Goal: Communication & Community: Connect with others

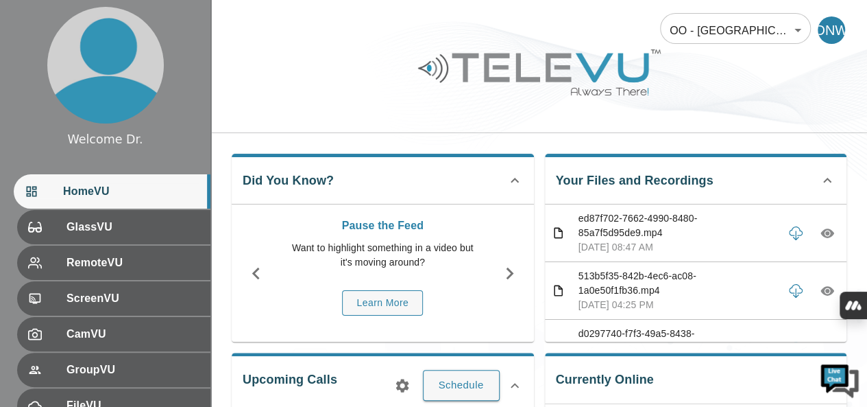
click at [499, 128] on div "OO - [GEOGRAPHIC_DATA] - N. Were 187 ​ DNW" at bounding box center [539, 66] width 656 height 133
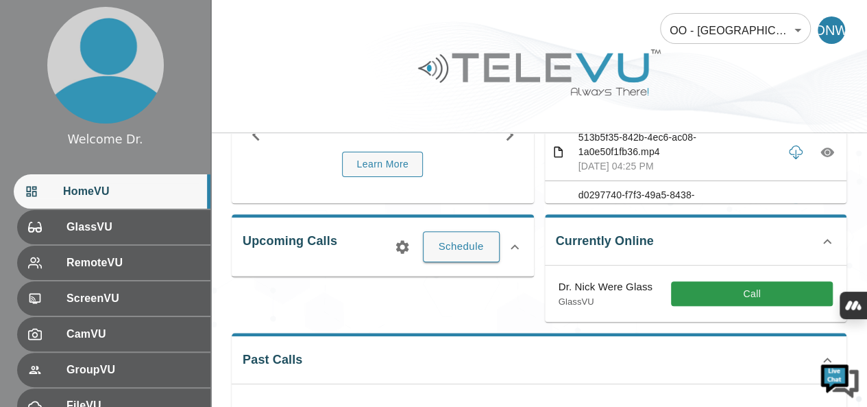
scroll to position [221, 0]
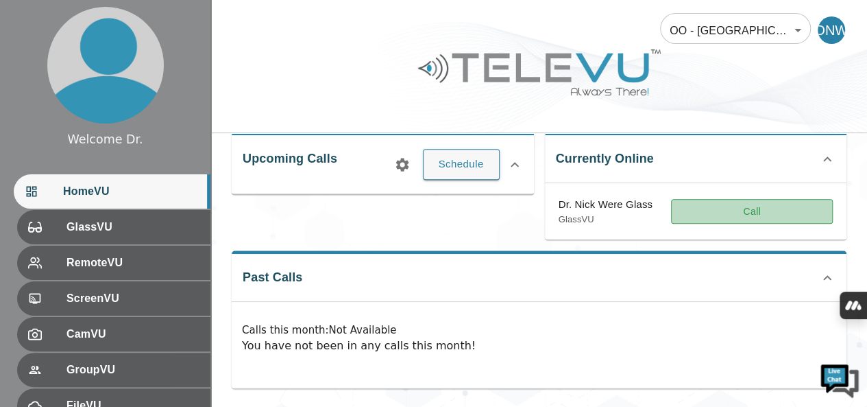
click at [753, 204] on button "Call" at bounding box center [752, 211] width 162 height 25
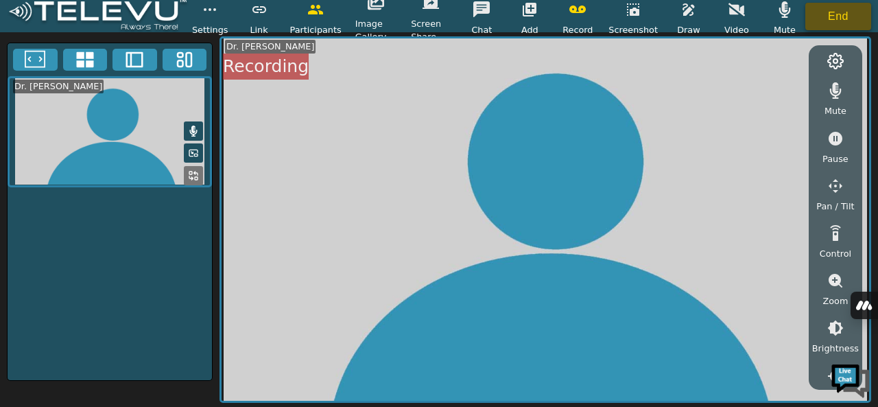
click at [819, 14] on button "End" at bounding box center [838, 16] width 66 height 27
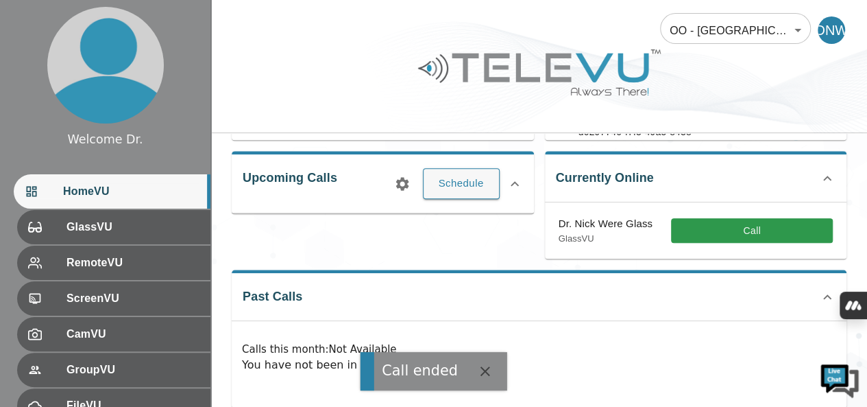
scroll to position [208, 0]
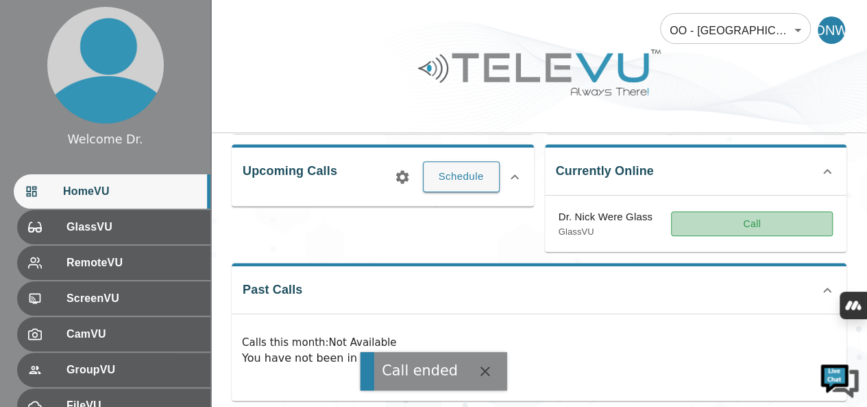
click at [705, 224] on button "Call" at bounding box center [752, 223] width 162 height 25
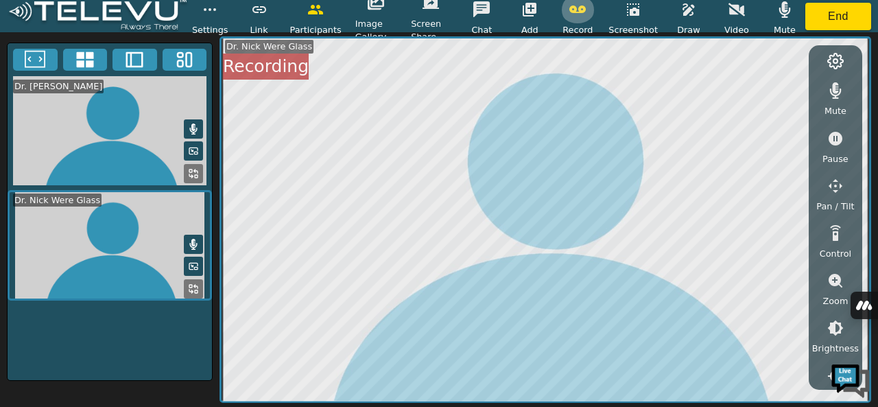
click at [581, 16] on icon "button" at bounding box center [577, 9] width 16 height 16
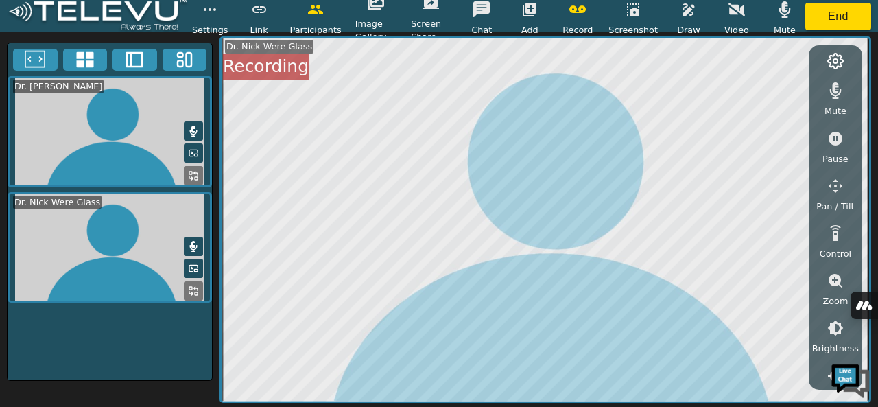
click at [584, 14] on icon "button" at bounding box center [577, 9] width 16 height 16
click at [686, 18] on button "button" at bounding box center [688, 9] width 34 height 27
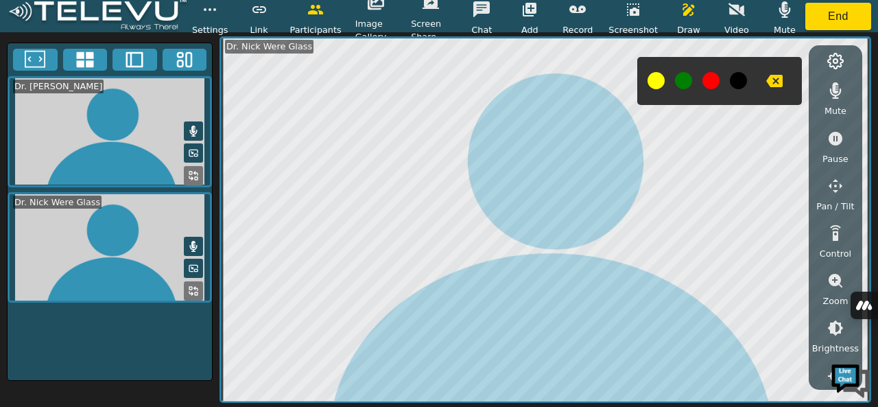
click at [678, 77] on button at bounding box center [683, 80] width 17 height 17
click at [684, 77] on button at bounding box center [683, 80] width 17 height 17
click at [771, 73] on icon "button" at bounding box center [774, 81] width 16 height 16
click at [828, 280] on icon "button" at bounding box center [835, 281] width 14 height 14
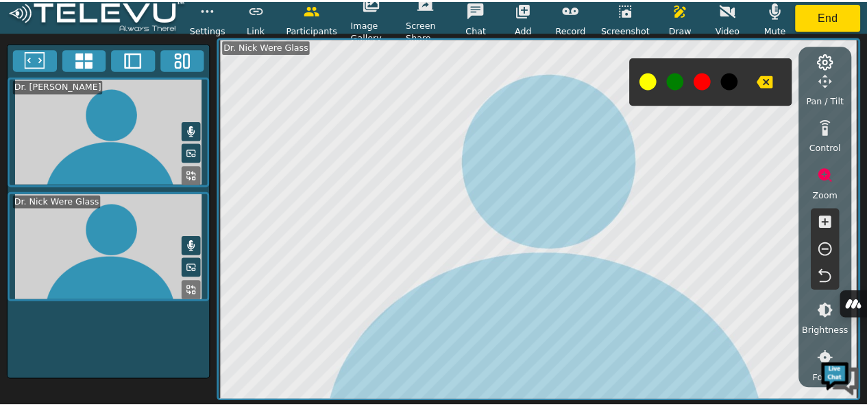
scroll to position [109, 0]
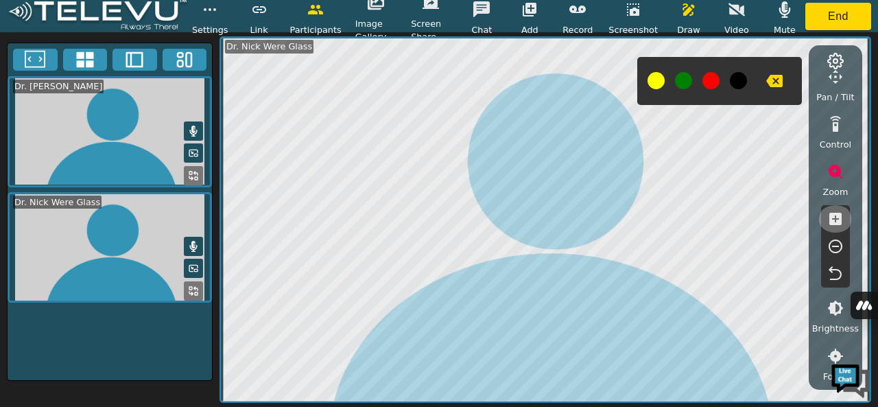
click at [833, 213] on icon "button" at bounding box center [835, 219] width 12 height 12
click at [189, 295] on button at bounding box center [193, 290] width 19 height 19
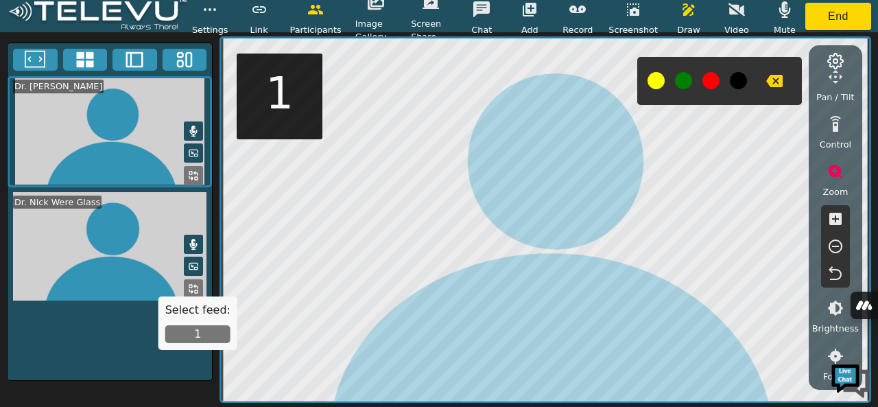
click at [202, 336] on button "1" at bounding box center [197, 334] width 65 height 18
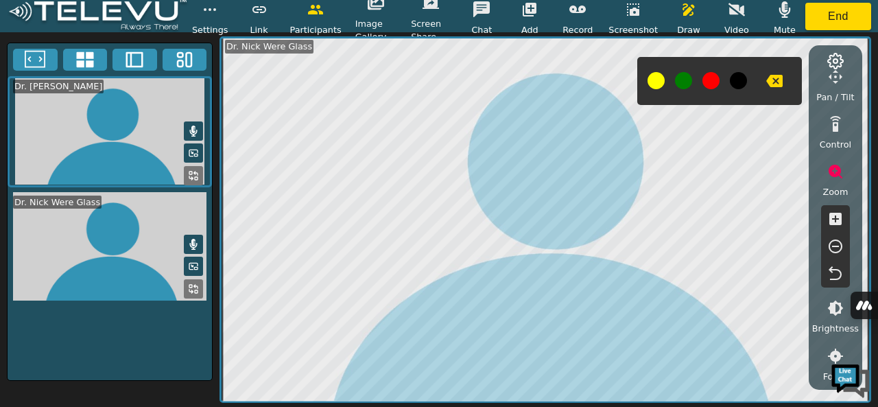
click at [686, 20] on button "button" at bounding box center [688, 9] width 34 height 27
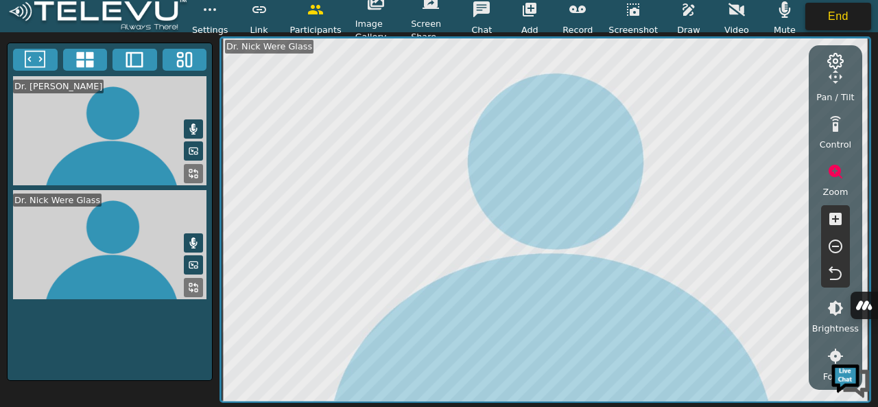
click at [826, 9] on button "End" at bounding box center [838, 16] width 66 height 27
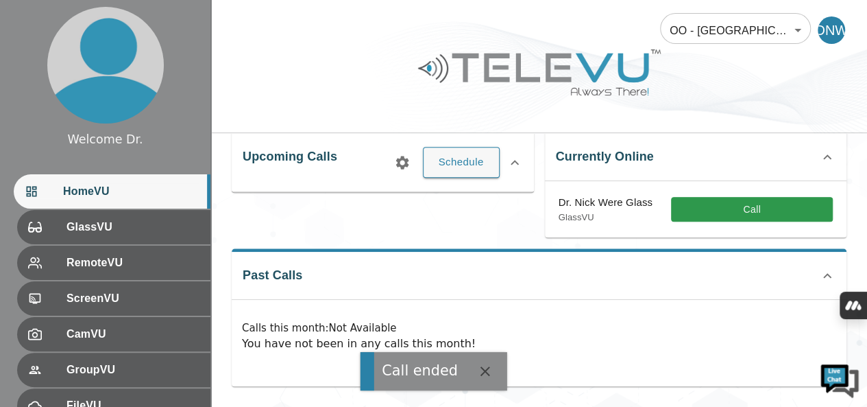
scroll to position [221, 0]
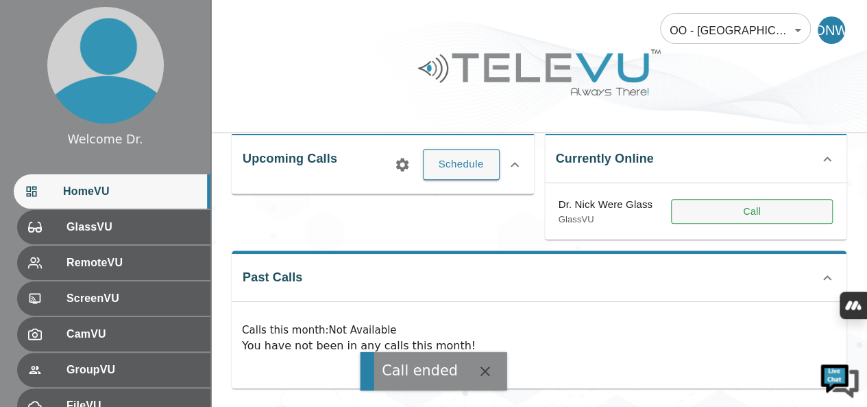
click at [700, 224] on button "Call" at bounding box center [752, 211] width 162 height 25
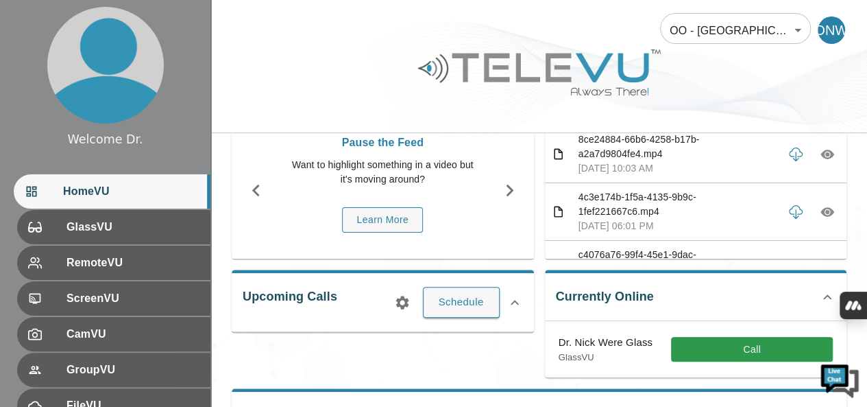
scroll to position [324, 0]
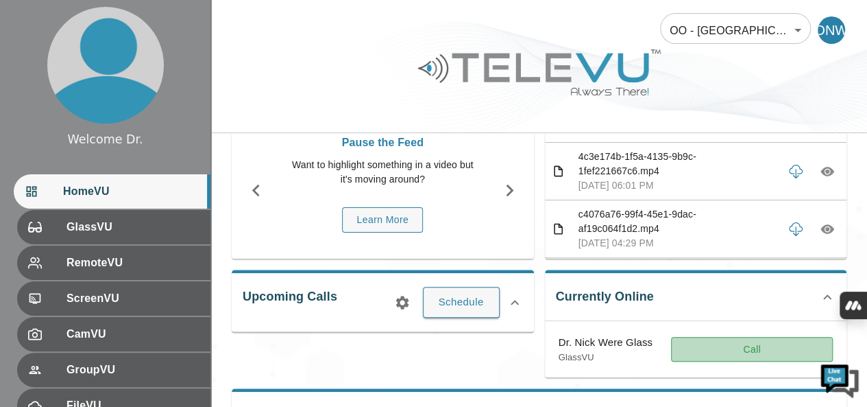
click at [760, 349] on button "Call" at bounding box center [752, 349] width 162 height 25
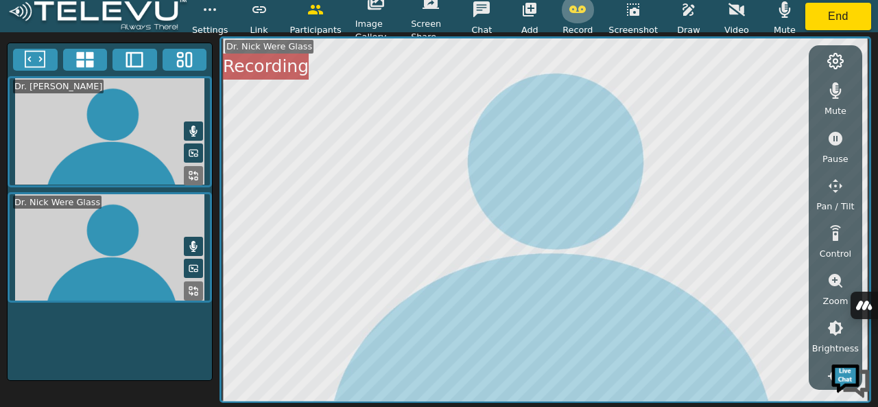
click at [581, 13] on icon "button" at bounding box center [577, 9] width 16 height 16
click at [687, 6] on icon "button" at bounding box center [688, 9] width 16 height 16
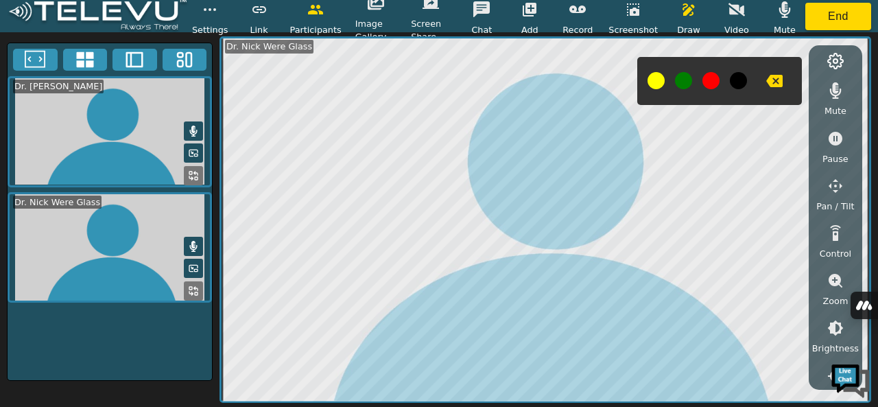
click at [675, 80] on button at bounding box center [683, 80] width 17 height 17
click at [677, 80] on button at bounding box center [683, 80] width 17 height 17
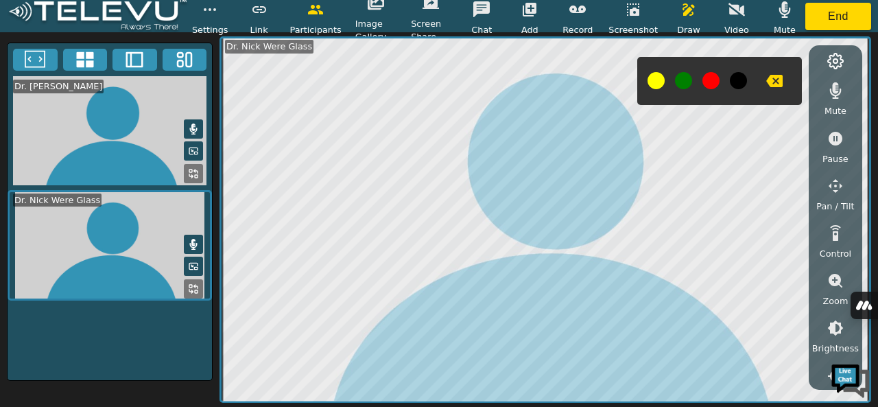
click at [766, 78] on icon "button" at bounding box center [774, 81] width 16 height 12
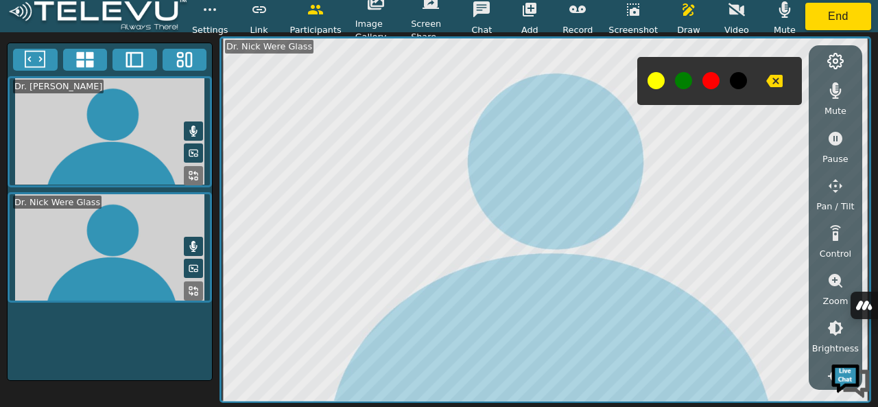
click at [703, 75] on button at bounding box center [710, 80] width 17 height 17
click at [708, 84] on button at bounding box center [710, 80] width 17 height 17
click at [772, 81] on icon "button" at bounding box center [774, 81] width 16 height 12
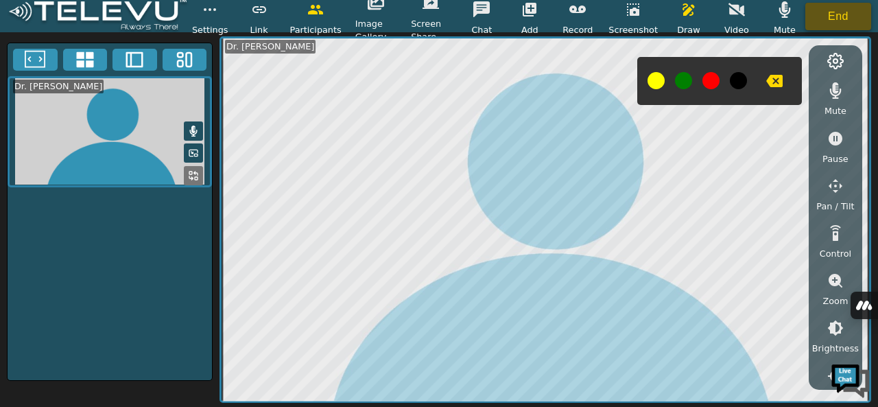
click at [823, 15] on button "End" at bounding box center [838, 16] width 66 height 27
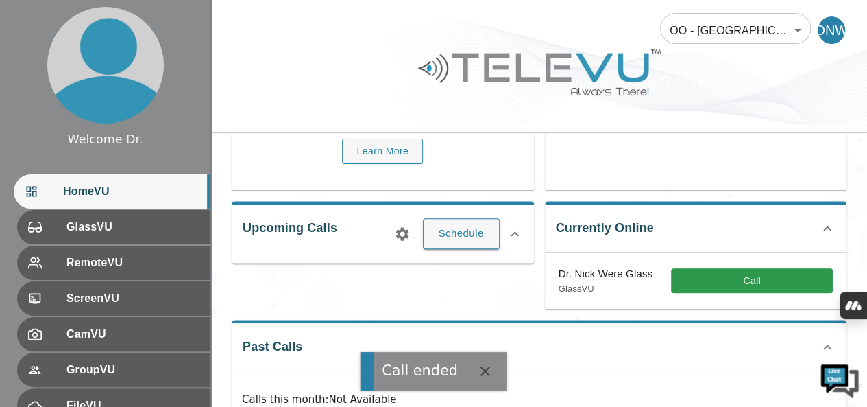
scroll to position [152, 0]
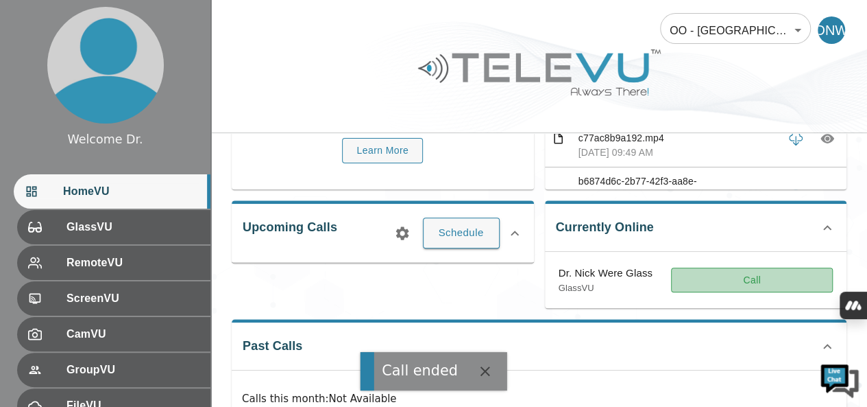
click at [747, 275] on button "Call" at bounding box center [752, 279] width 162 height 25
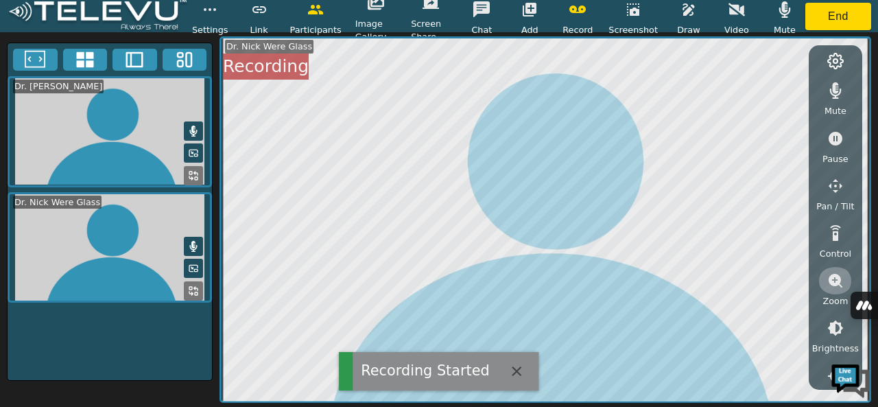
click at [842, 281] on icon "button" at bounding box center [835, 280] width 16 height 16
click at [842, 328] on icon "button" at bounding box center [835, 327] width 16 height 16
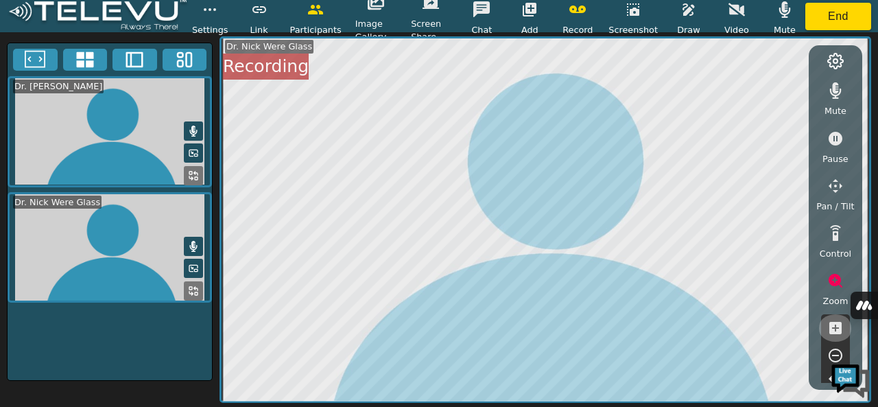
click at [842, 328] on icon "button" at bounding box center [835, 327] width 16 height 16
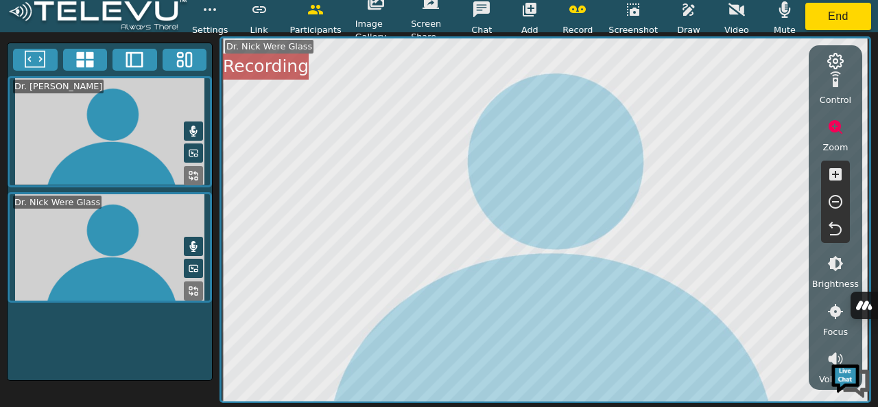
scroll to position [160, 0]
click at [825, 260] on button "button" at bounding box center [835, 256] width 34 height 27
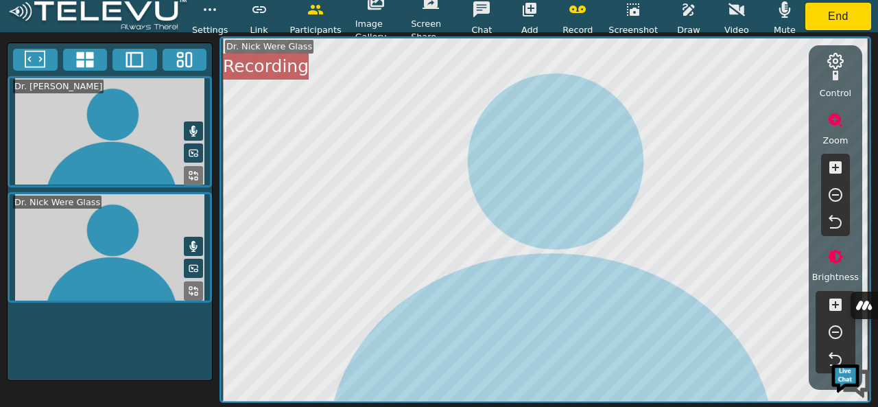
click at [838, 333] on icon "button" at bounding box center [835, 332] width 16 height 16
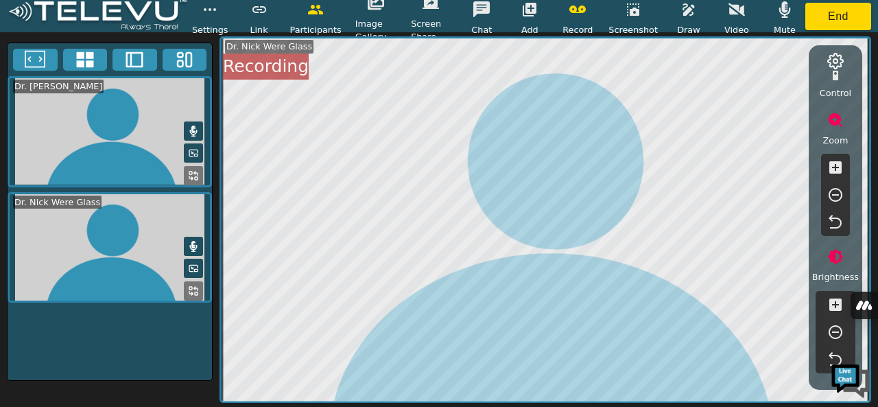
click at [838, 333] on icon "button" at bounding box center [835, 332] width 16 height 16
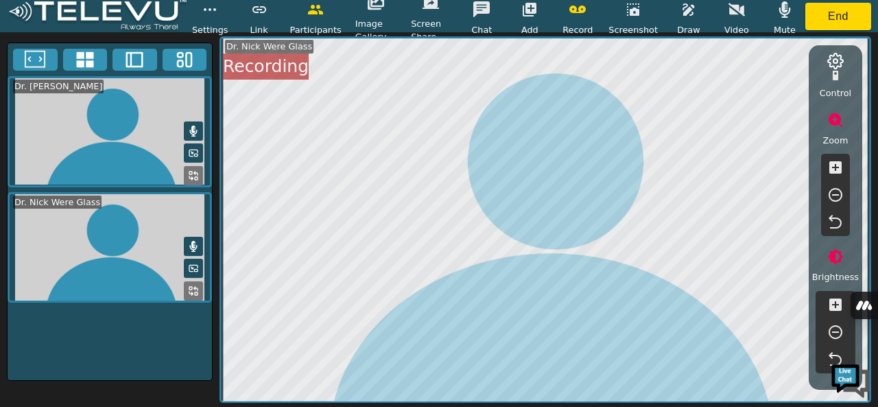
click at [838, 333] on icon "button" at bounding box center [835, 332] width 16 height 16
click at [680, 5] on icon "button" at bounding box center [688, 9] width 16 height 16
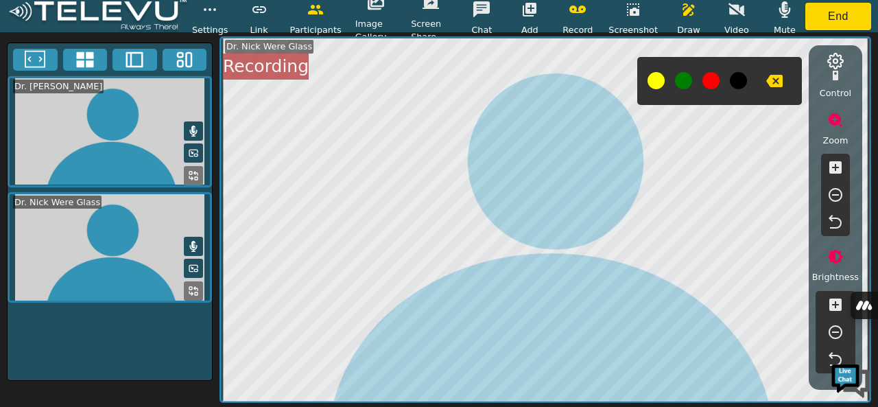
click at [680, 78] on button at bounding box center [683, 80] width 17 height 17
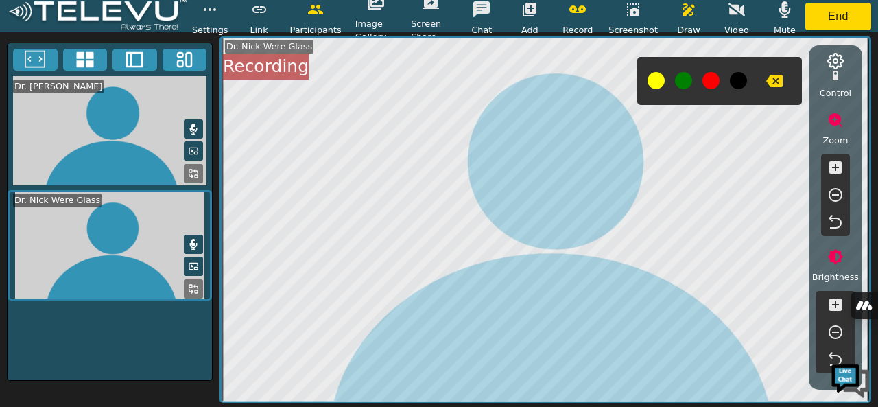
click at [680, 78] on button at bounding box center [683, 80] width 17 height 17
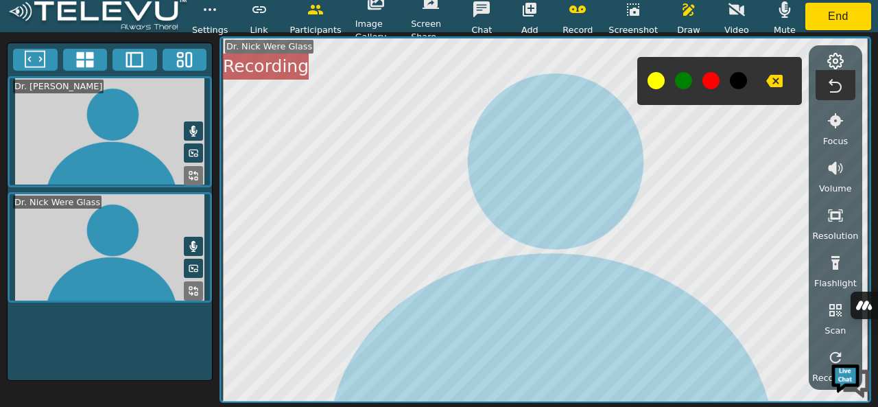
scroll to position [435, 0]
click at [836, 269] on button "button" at bounding box center [835, 260] width 34 height 27
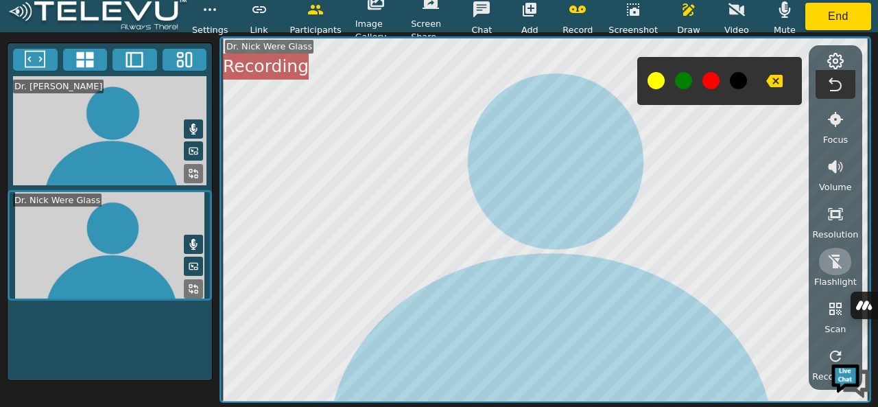
click at [833, 265] on icon "button" at bounding box center [835, 261] width 14 height 14
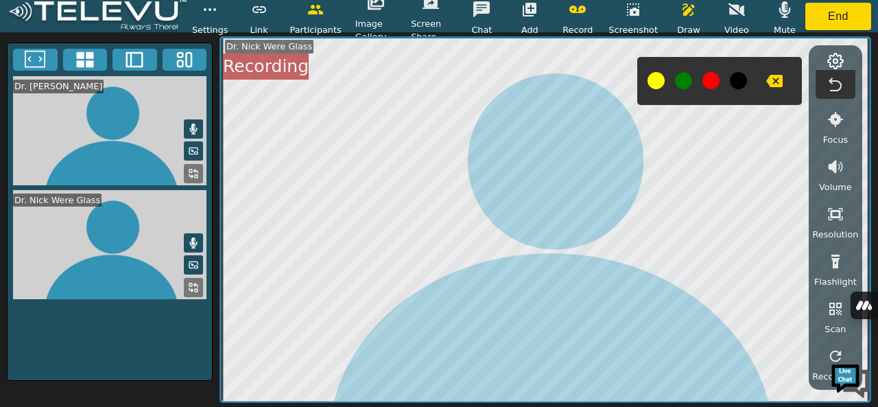
click at [688, 9] on icon "button" at bounding box center [688, 9] width 12 height 12
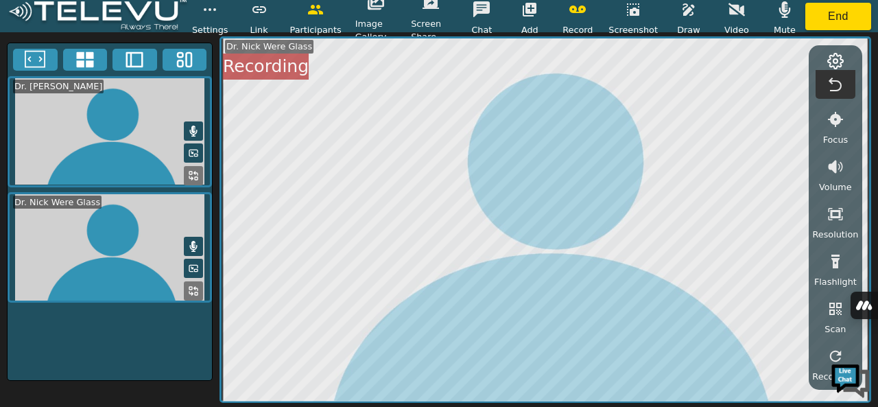
click at [686, 10] on icon "button" at bounding box center [688, 9] width 12 height 12
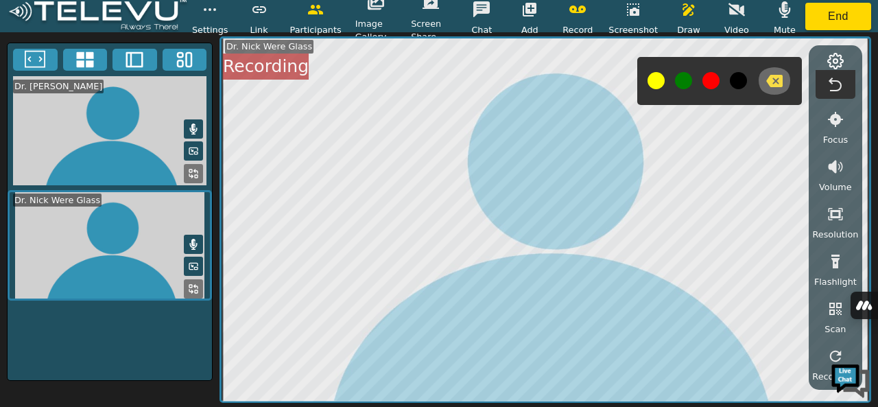
click at [766, 82] on icon "button" at bounding box center [774, 81] width 16 height 12
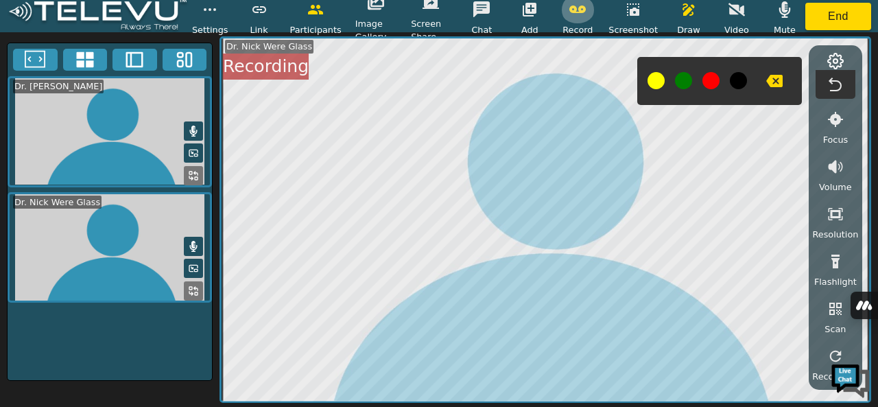
click at [579, 16] on icon "button" at bounding box center [577, 9] width 16 height 16
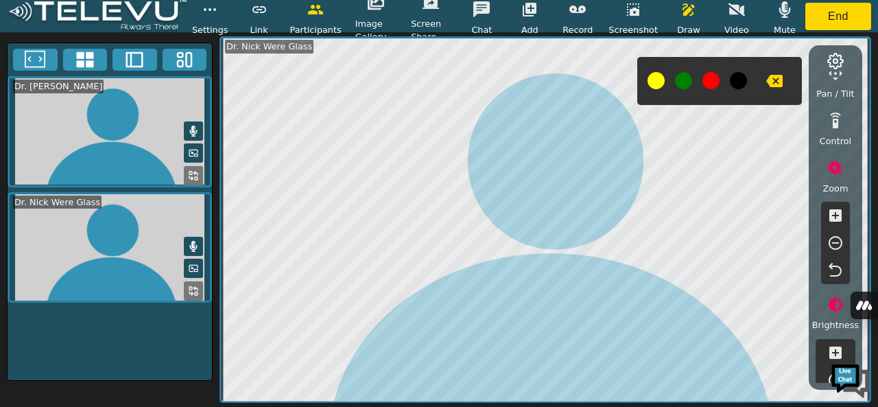
scroll to position [0, 0]
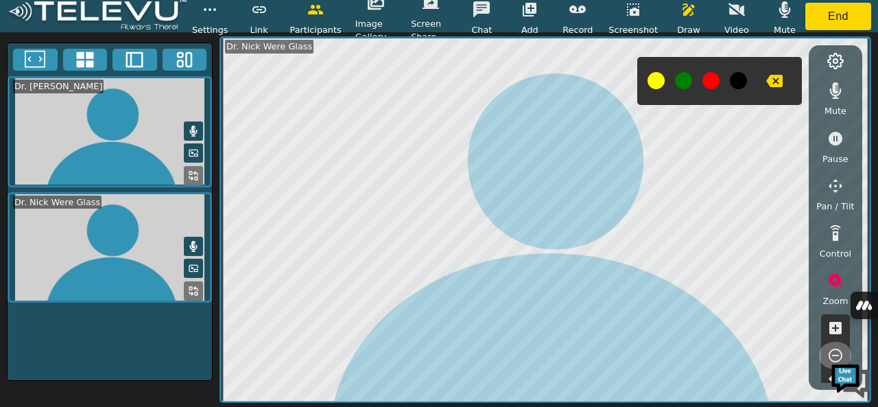
click at [835, 352] on icon "button" at bounding box center [835, 355] width 16 height 16
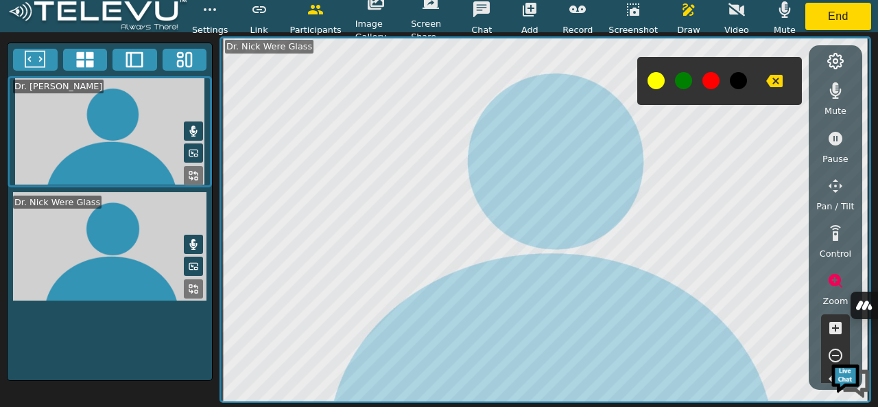
click at [835, 352] on icon "button" at bounding box center [835, 355] width 16 height 16
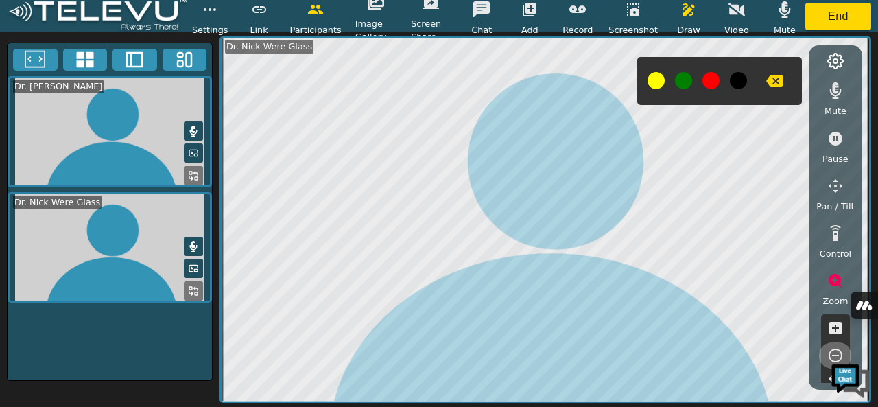
click at [835, 352] on icon "button" at bounding box center [835, 355] width 16 height 16
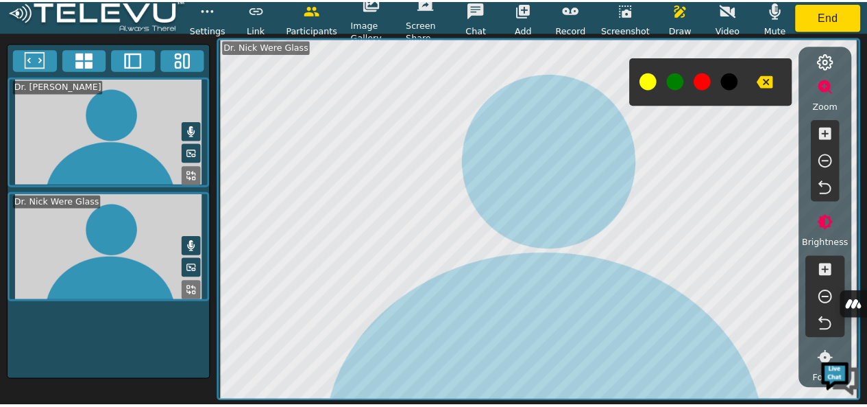
scroll to position [197, 0]
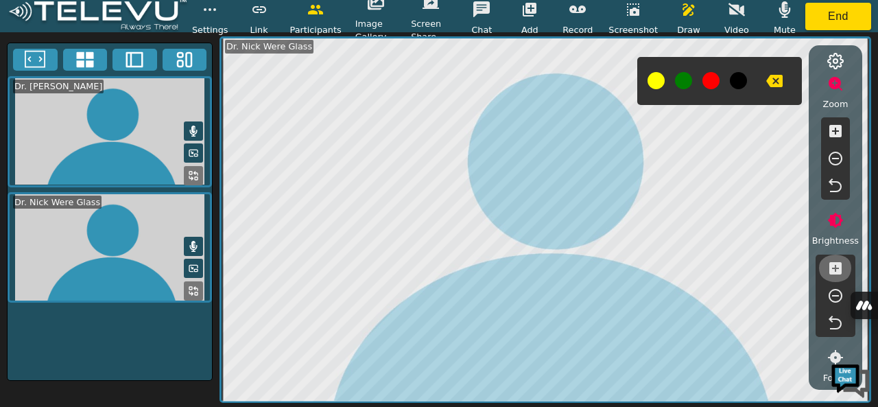
click at [836, 265] on icon "button" at bounding box center [835, 268] width 12 height 12
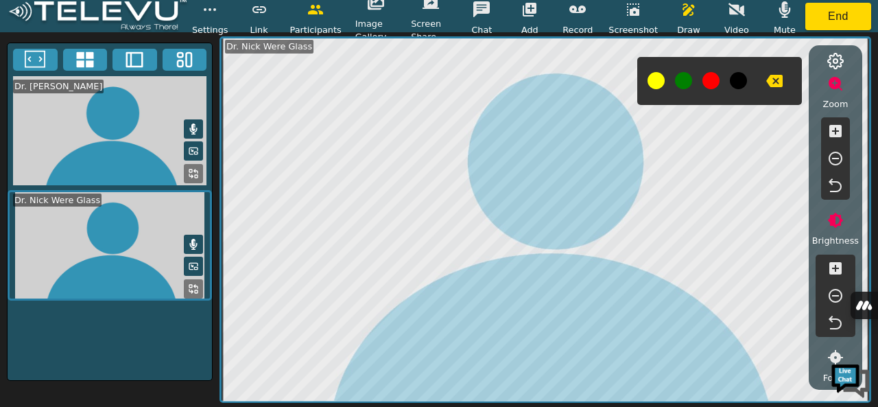
click at [836, 265] on icon "button" at bounding box center [835, 268] width 12 height 12
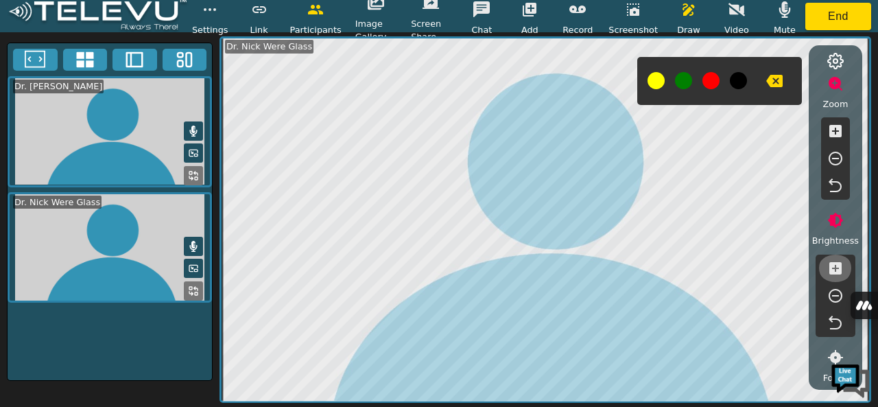
click at [836, 265] on icon "button" at bounding box center [835, 268] width 12 height 12
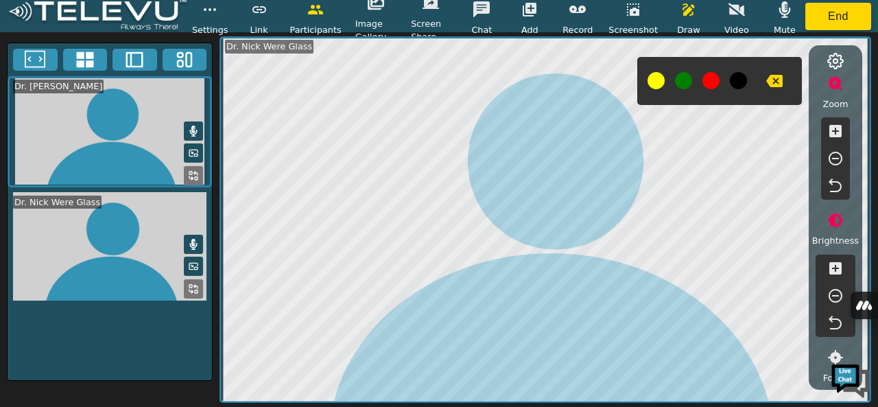
click at [836, 265] on icon "button" at bounding box center [835, 268] width 12 height 12
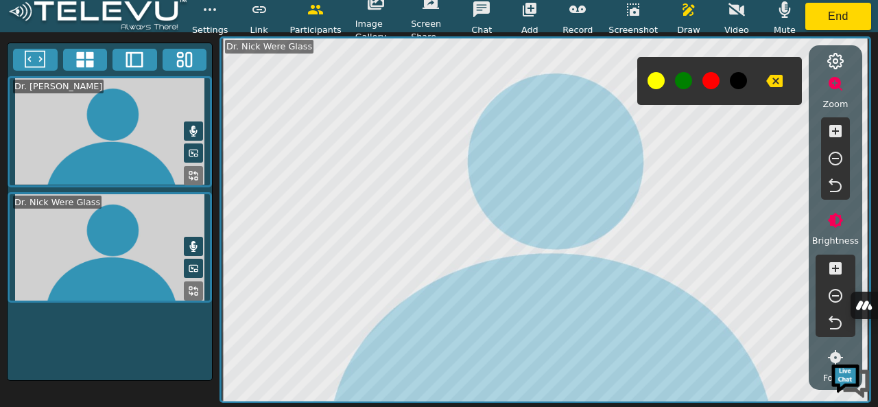
click at [834, 300] on icon "button" at bounding box center [835, 295] width 16 height 16
click at [832, 291] on icon "button" at bounding box center [835, 295] width 16 height 16
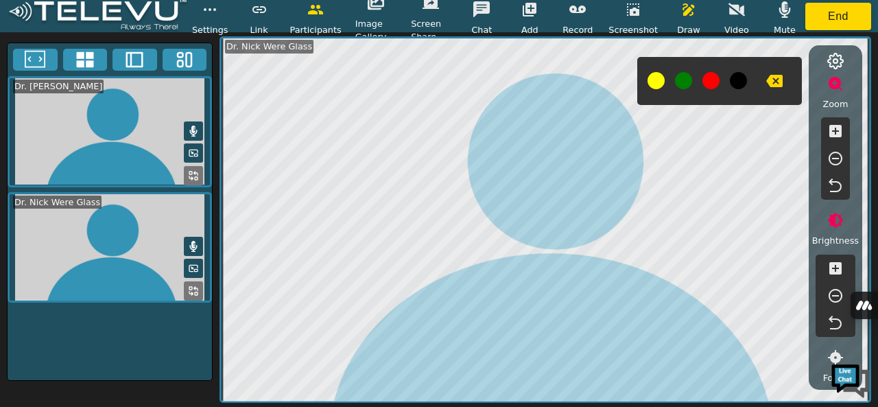
click at [680, 77] on button at bounding box center [683, 80] width 17 height 17
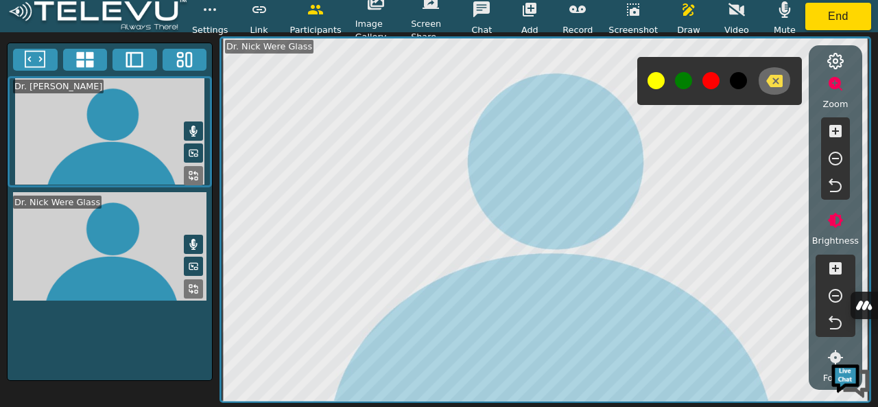
click at [771, 76] on icon "button" at bounding box center [774, 81] width 16 height 12
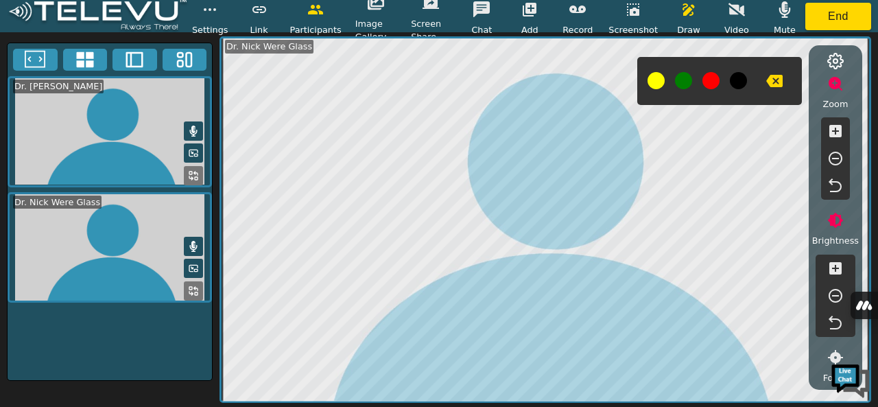
click at [651, 84] on button at bounding box center [655, 80] width 17 height 17
click at [782, 79] on button "button" at bounding box center [774, 80] width 34 height 27
click at [824, 10] on button "End" at bounding box center [838, 16] width 66 height 27
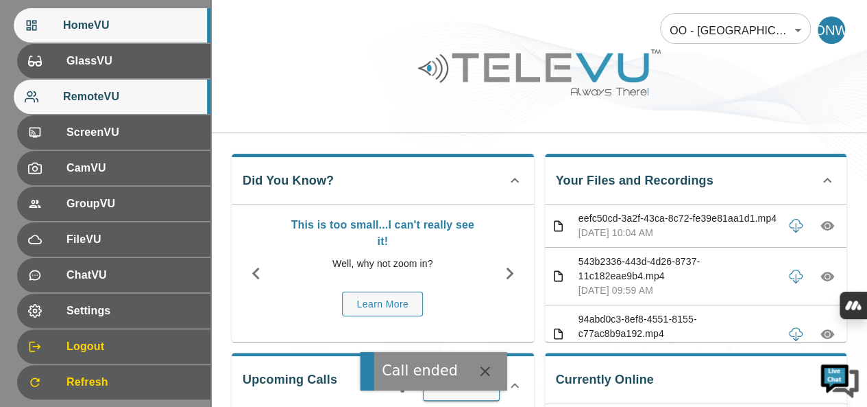
scroll to position [171, 0]
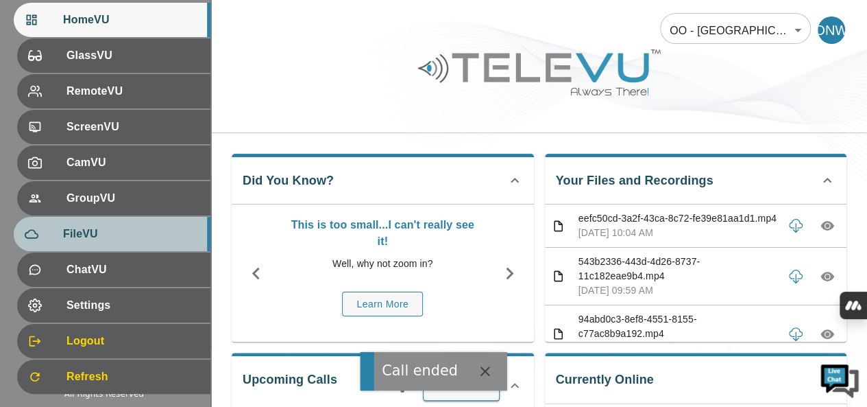
click at [86, 240] on span "FileVU" at bounding box center [131, 234] width 136 height 16
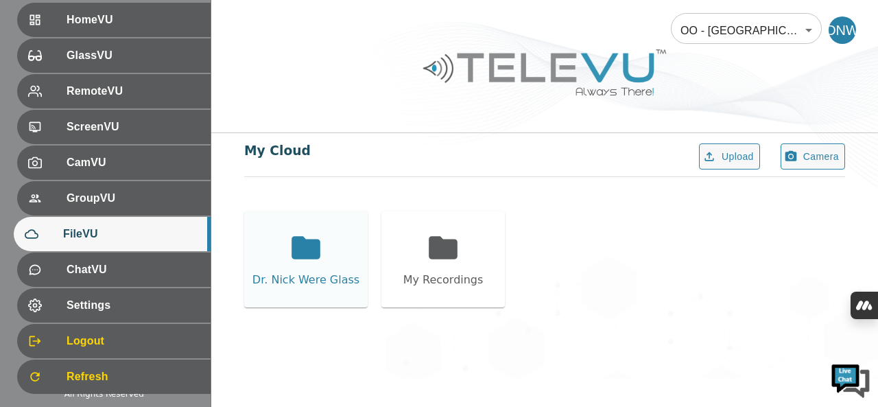
click at [340, 222] on div "Dr. Nick Were Glass" at bounding box center [305, 259] width 123 height 96
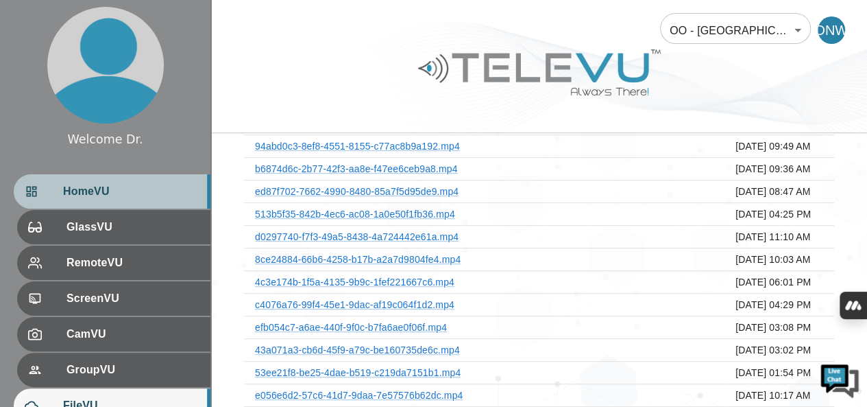
click at [86, 191] on span "HomeVU" at bounding box center [131, 191] width 136 height 16
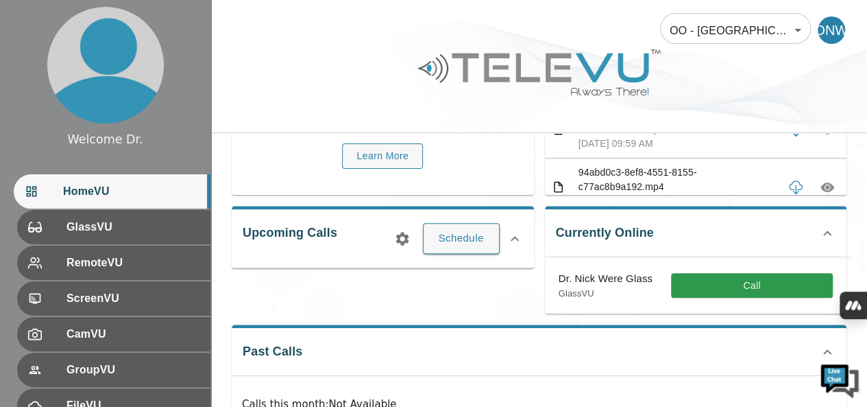
click at [86, 191] on span "HomeVU" at bounding box center [131, 191] width 136 height 16
